Goal: Information Seeking & Learning: Check status

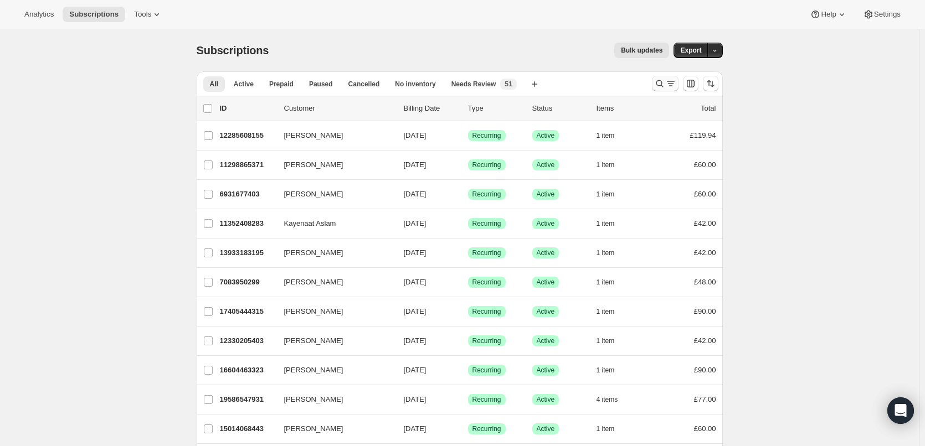
click at [662, 85] on icon "Search and filter results" at bounding box center [659, 83] width 11 height 11
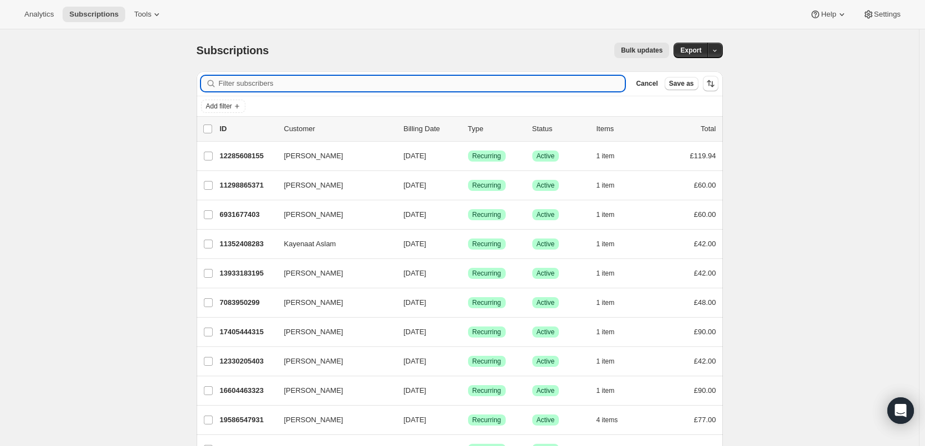
click at [513, 85] on input "Filter subscribers" at bounding box center [422, 84] width 407 height 16
paste input "[EMAIL_ADDRESS][DOMAIN_NAME]"
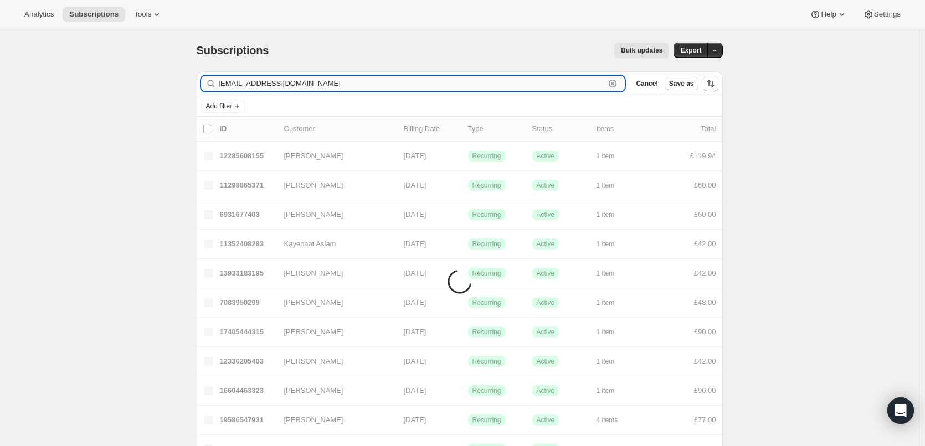
type input "[EMAIL_ADDRESS][DOMAIN_NAME]"
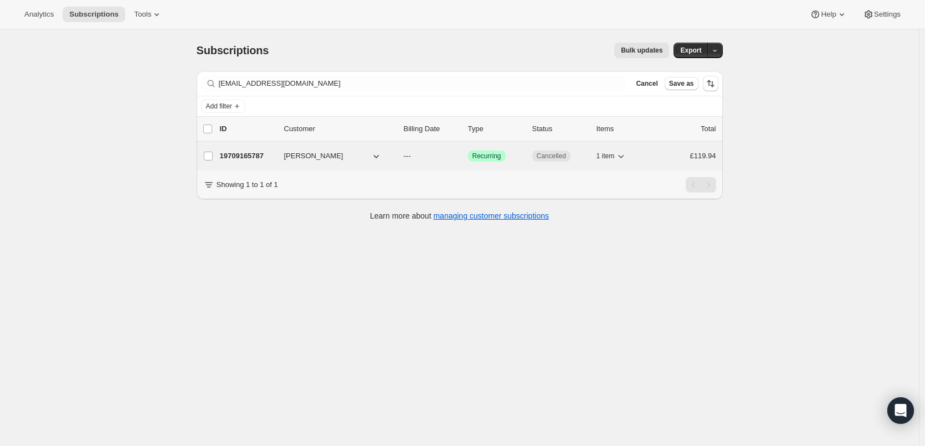
click at [248, 155] on p "19709165787" at bounding box center [247, 156] width 55 height 11
